Goal: Find specific page/section: Find specific page/section

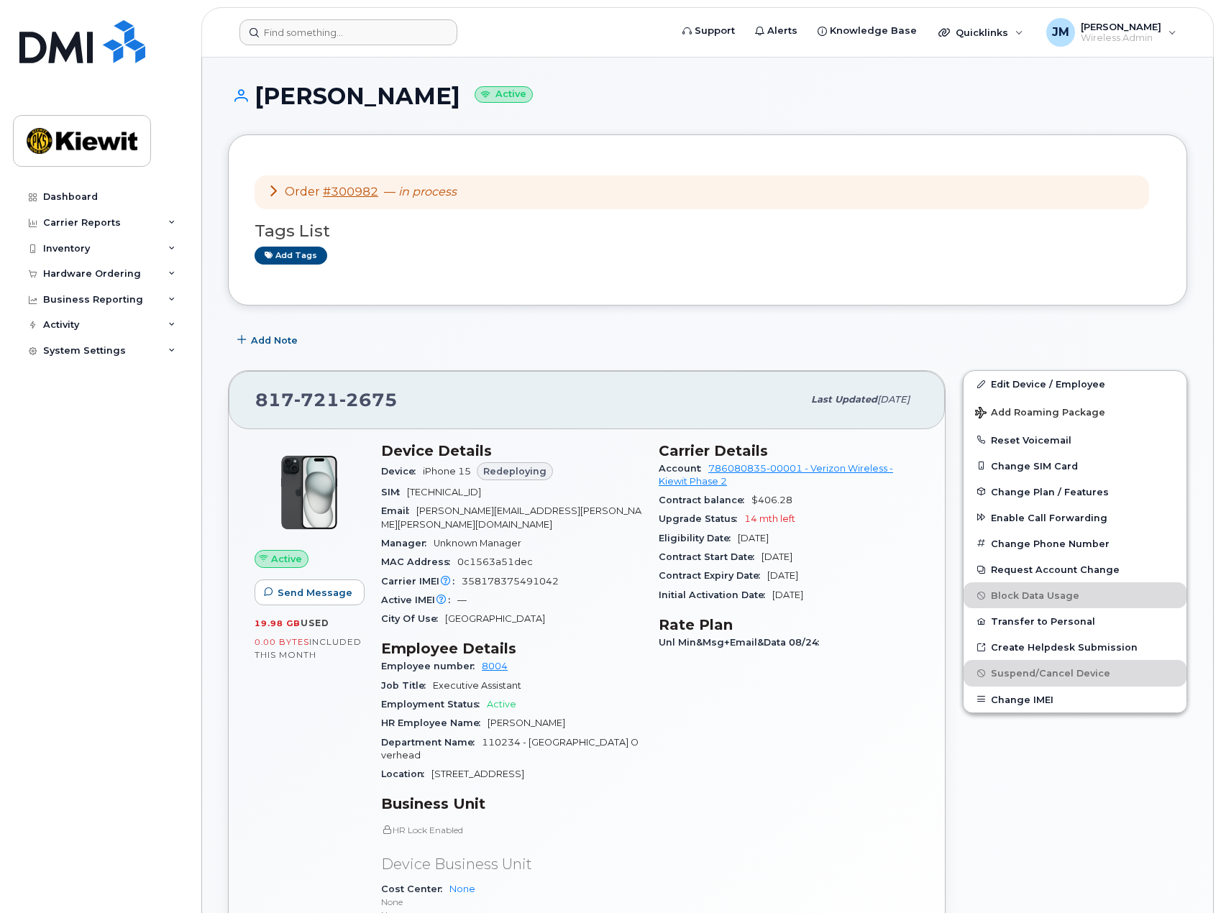
click at [293, 16] on header "Support Alerts Knowledge Base Quicklinks Suspend / Cancel Device Change SIM Car…" at bounding box center [707, 32] width 1013 height 50
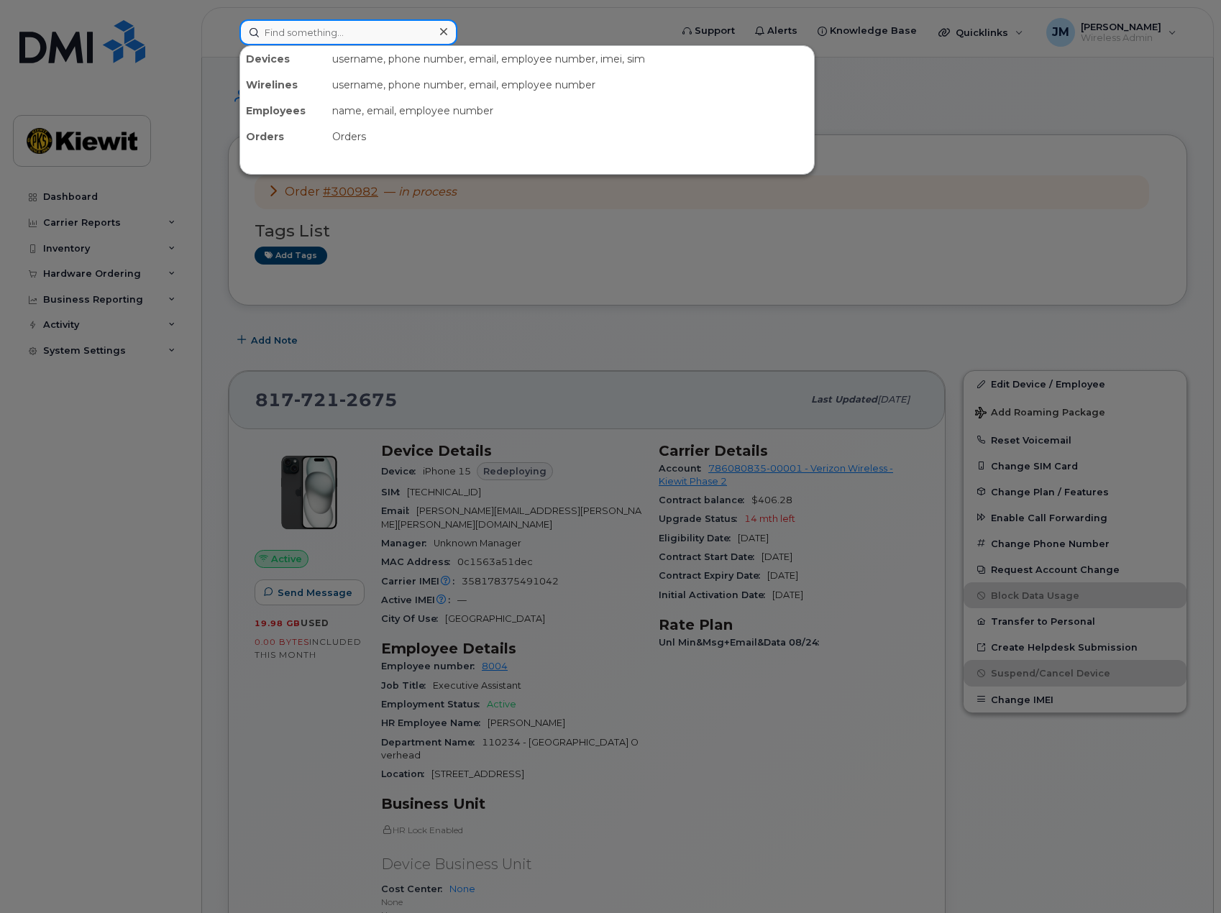
click at [296, 27] on input at bounding box center [348, 32] width 218 height 26
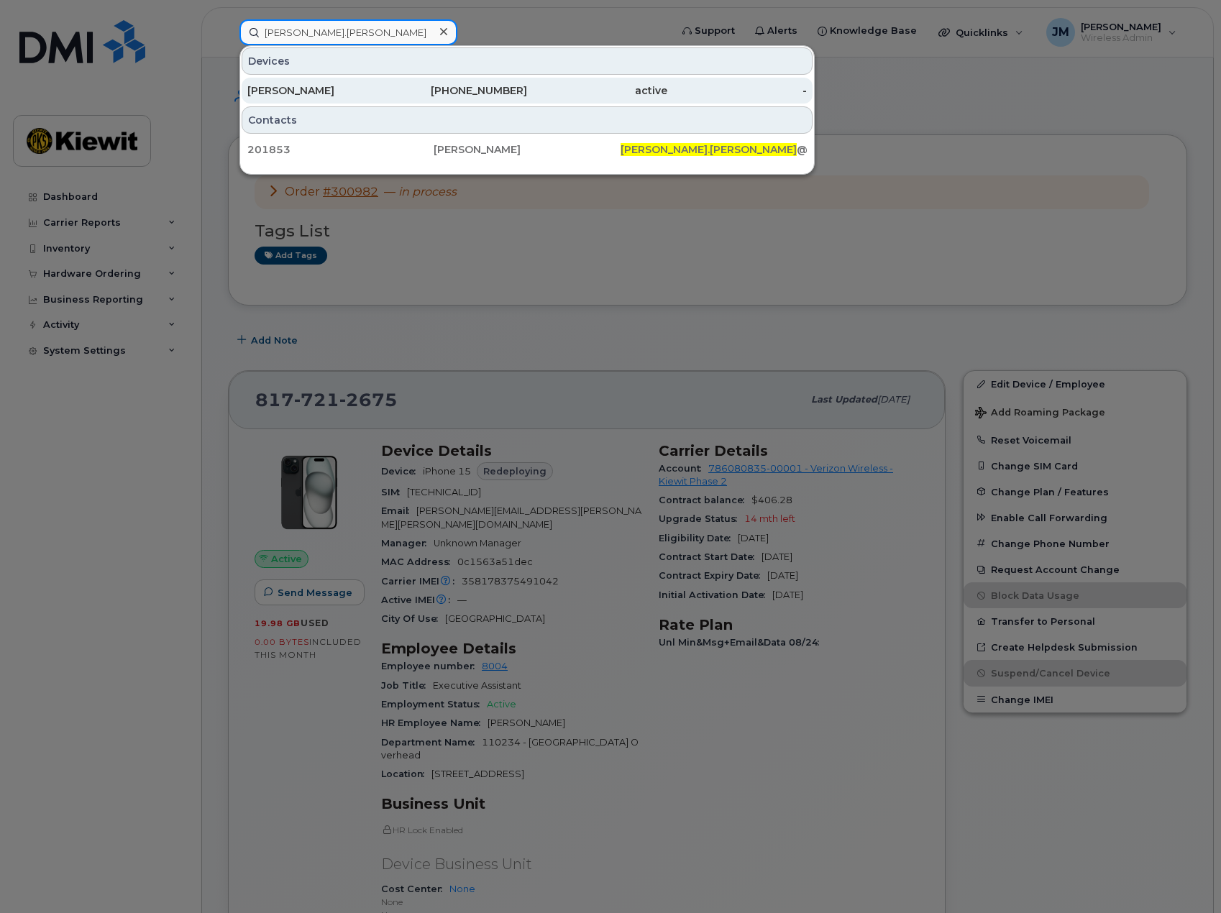
type input "jessica.mcgraw"
click at [326, 90] on div "JESSICA MCGRAW" at bounding box center [317, 90] width 140 height 14
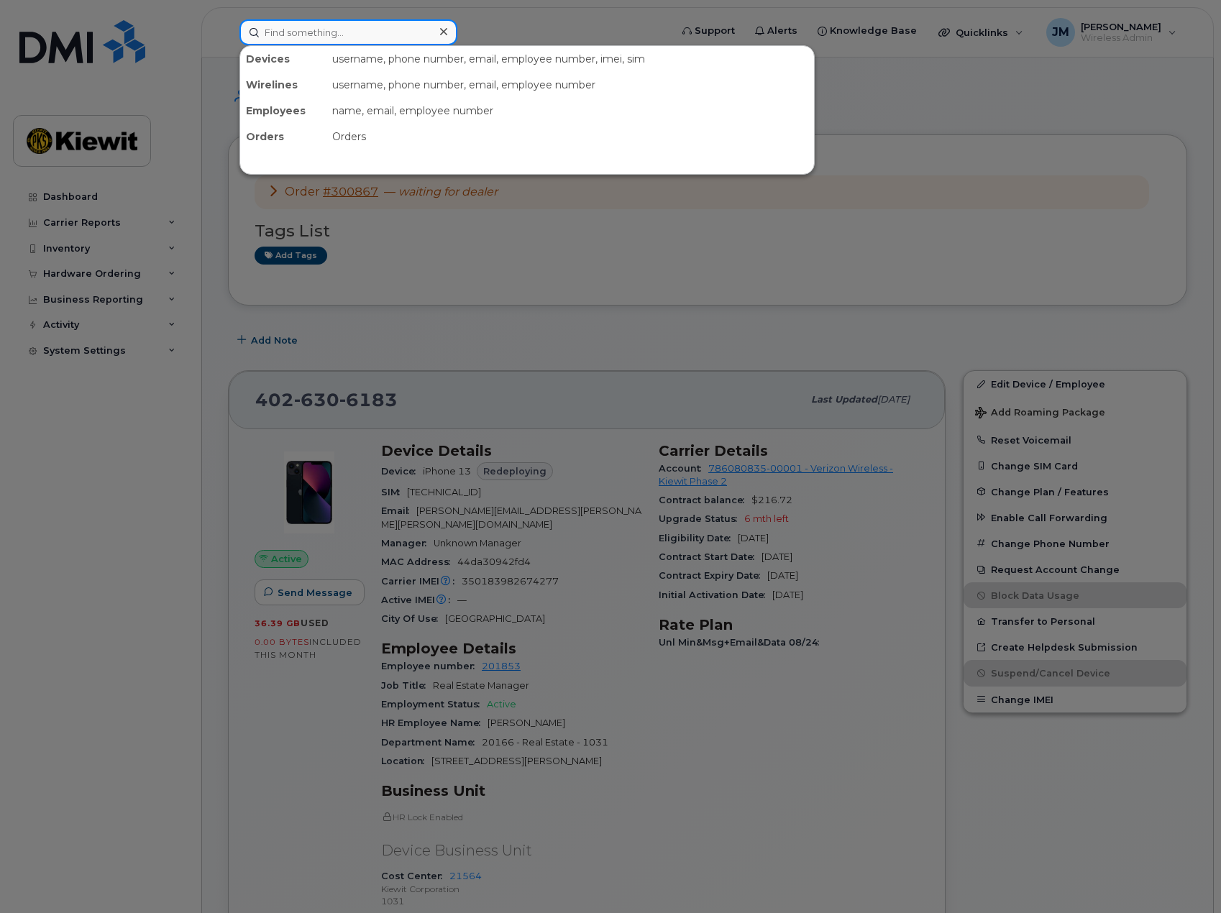
click at [356, 29] on input at bounding box center [348, 32] width 218 height 26
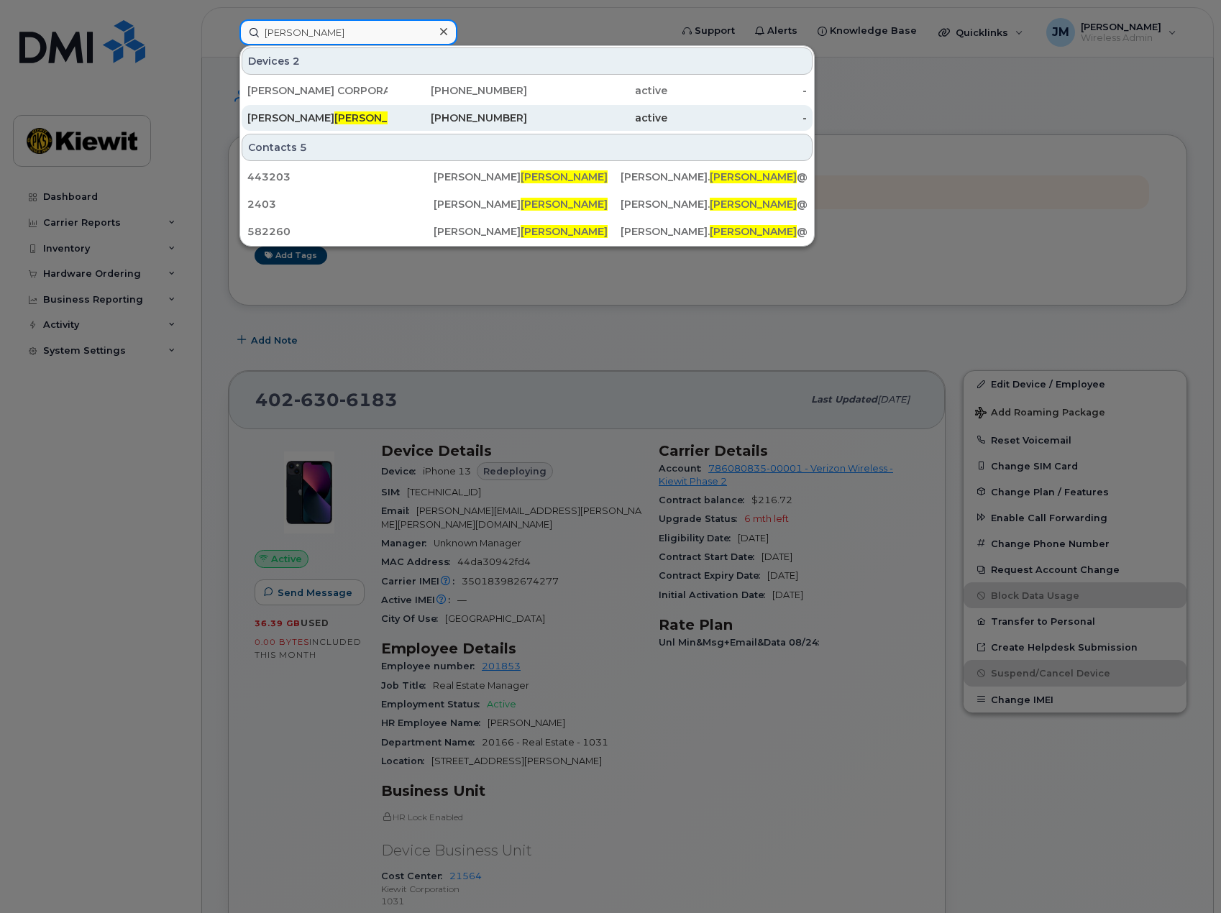
type input "ludwick"
click at [334, 119] on span "LUDWICK" at bounding box center [377, 117] width 87 height 13
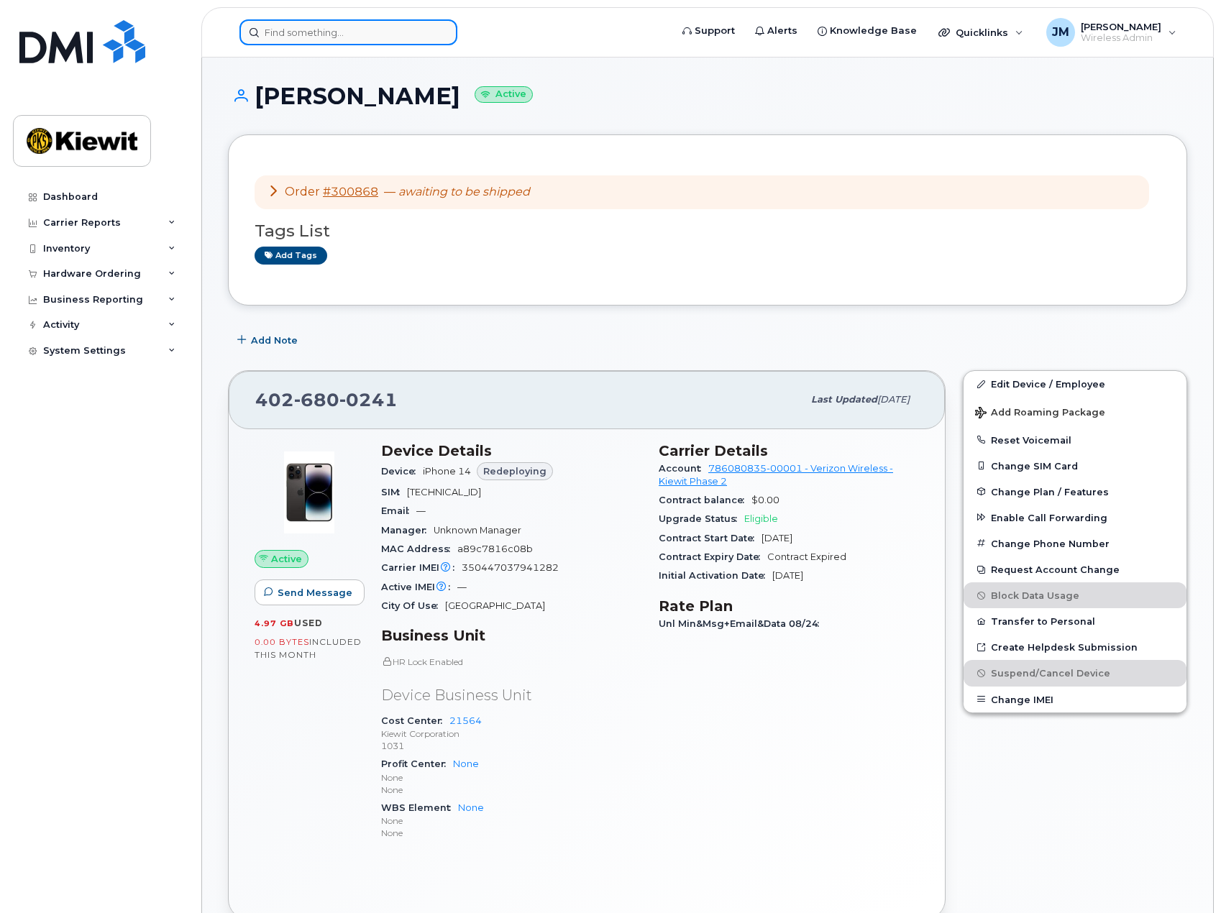
click at [365, 34] on input at bounding box center [348, 32] width 218 height 26
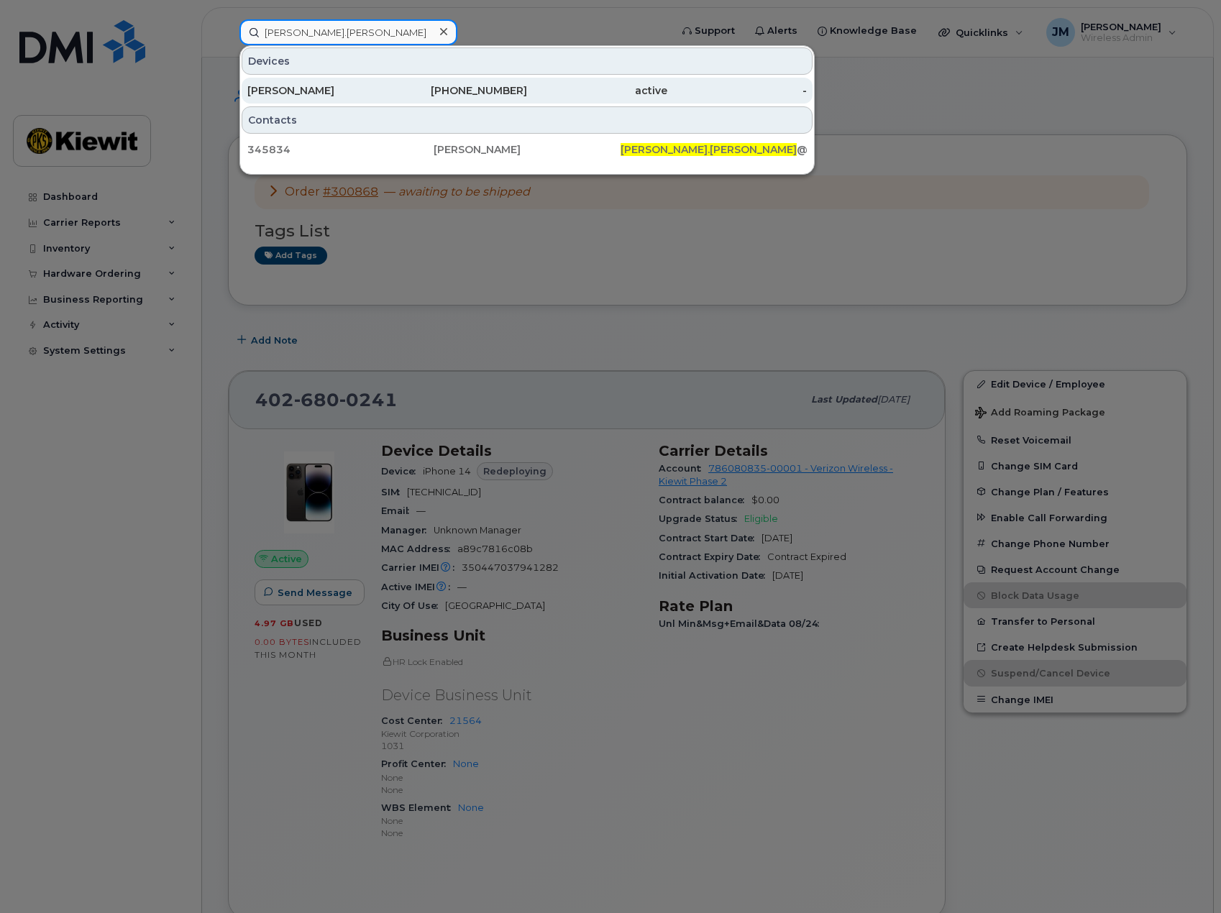
type input "[PERSON_NAME].[PERSON_NAME]"
click at [342, 90] on div "[PERSON_NAME]" at bounding box center [317, 90] width 140 height 14
